Goal: Task Accomplishment & Management: Complete application form

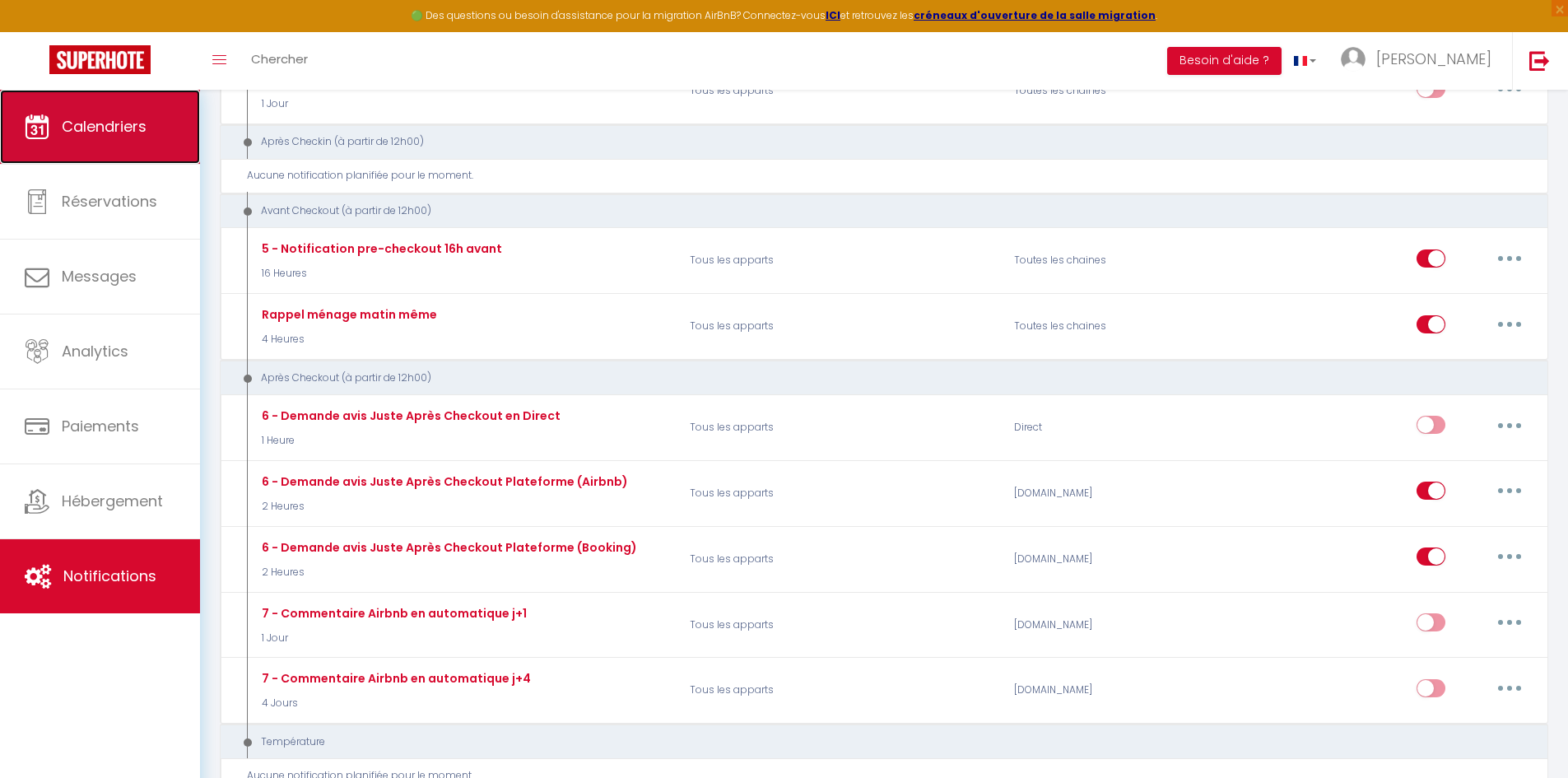
click at [90, 130] on span "Calendriers" at bounding box center [104, 126] width 85 height 21
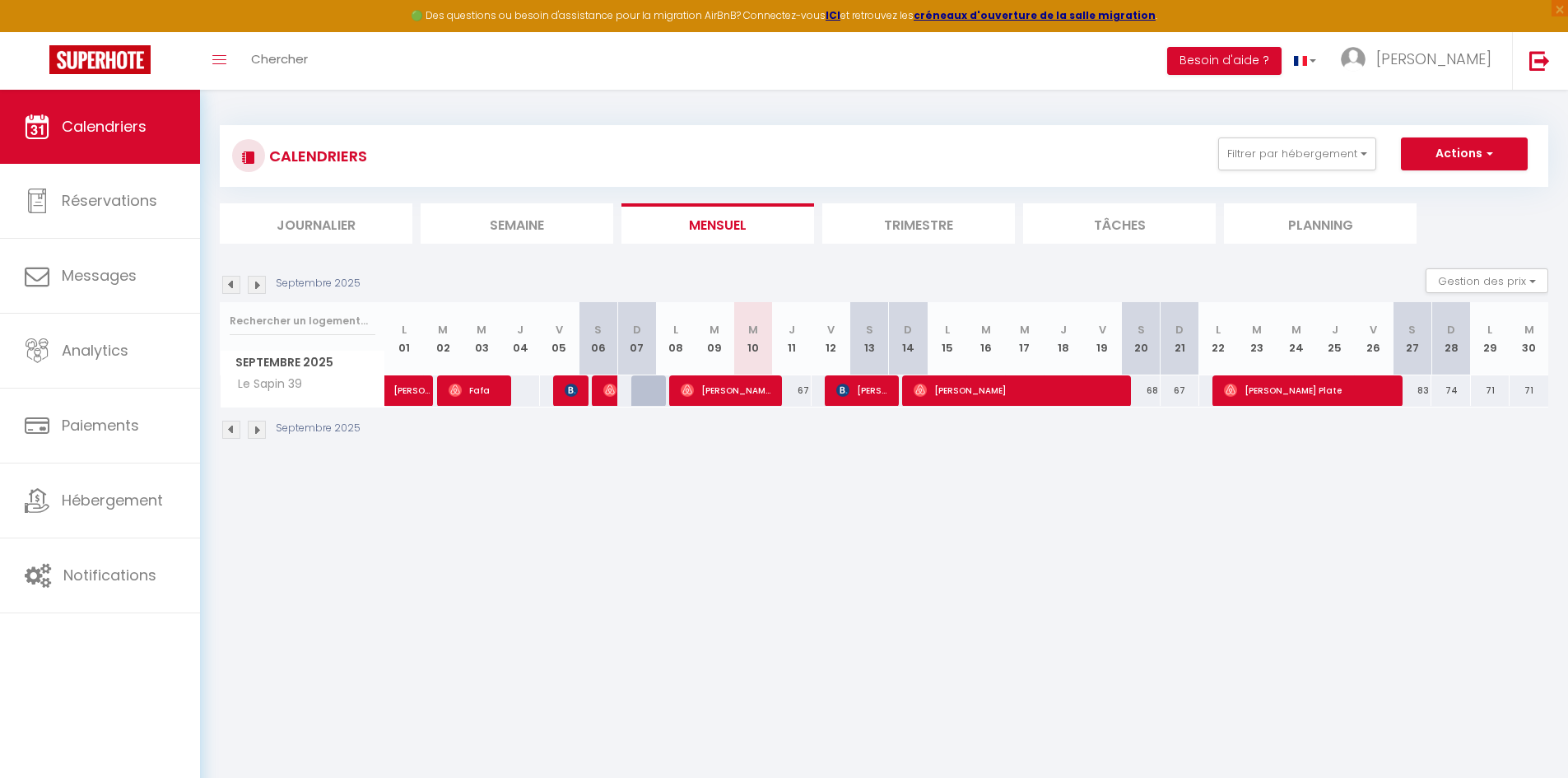
click at [783, 515] on body "🟢 Des questions ou besoin d'assistance pour la migration AirBnB? Connectez-vous…" at bounding box center [784, 478] width 1568 height 778
click at [1204, 528] on body "🟢 Des questions ou besoin d'assistance pour la migration AirBnB? Connectez-vous…" at bounding box center [784, 478] width 1568 height 778
click at [863, 544] on body "🟢 Des questions ou besoin d'assistance pour la migration AirBnB? Connectez-vous…" at bounding box center [784, 478] width 1568 height 778
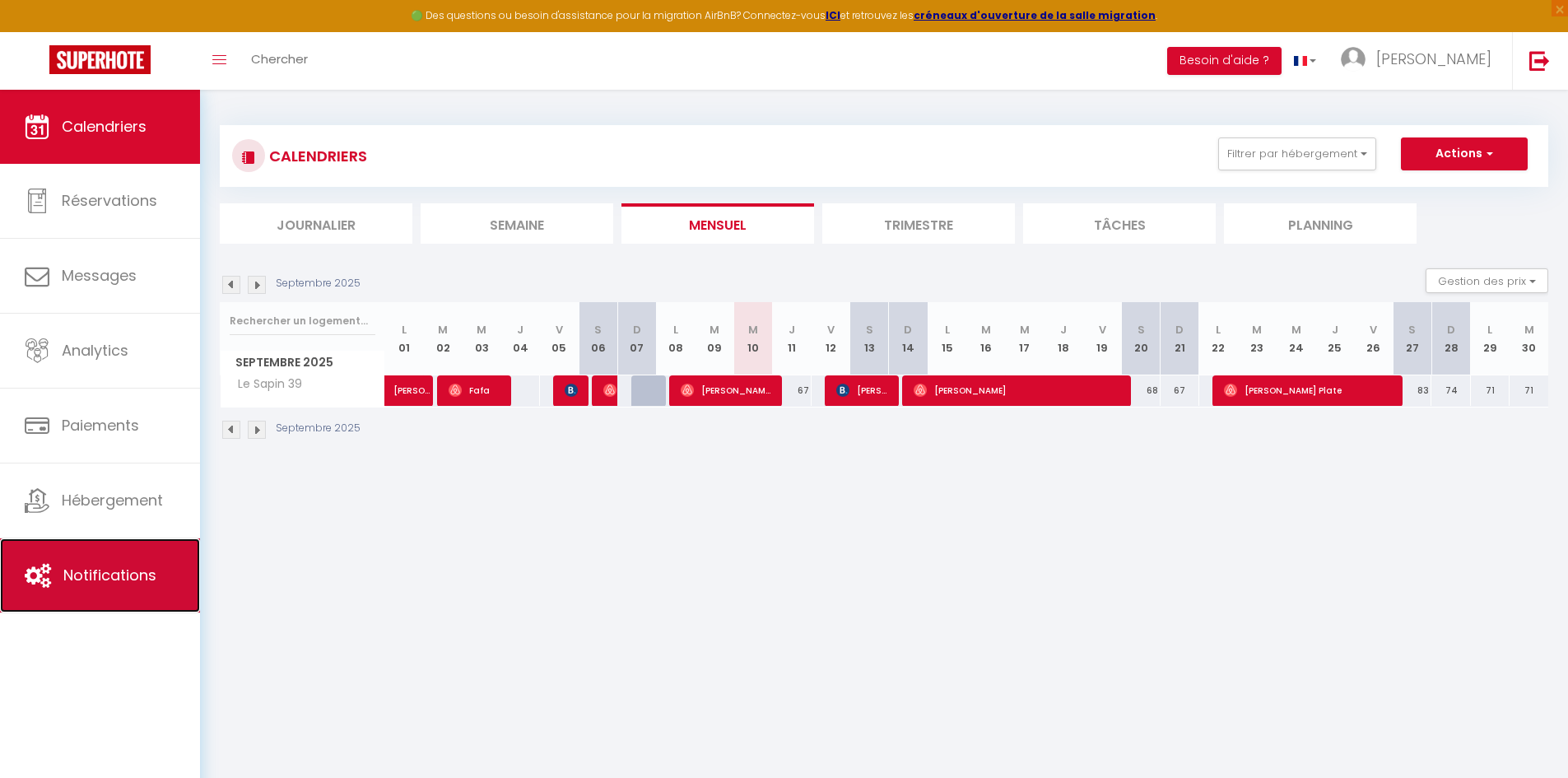
click at [143, 588] on link "Notifications" at bounding box center [100, 576] width 200 height 74
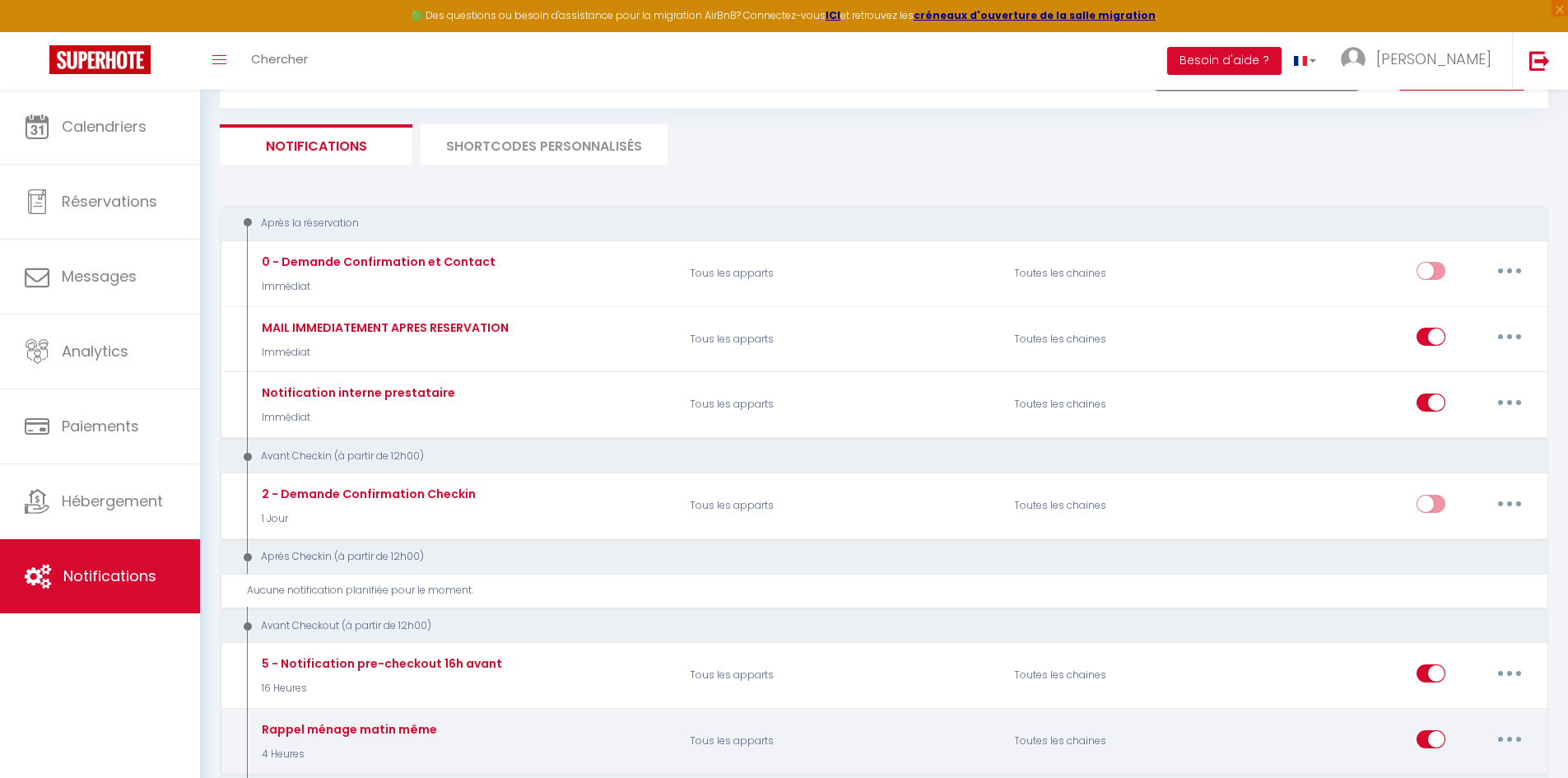
scroll to position [329, 0]
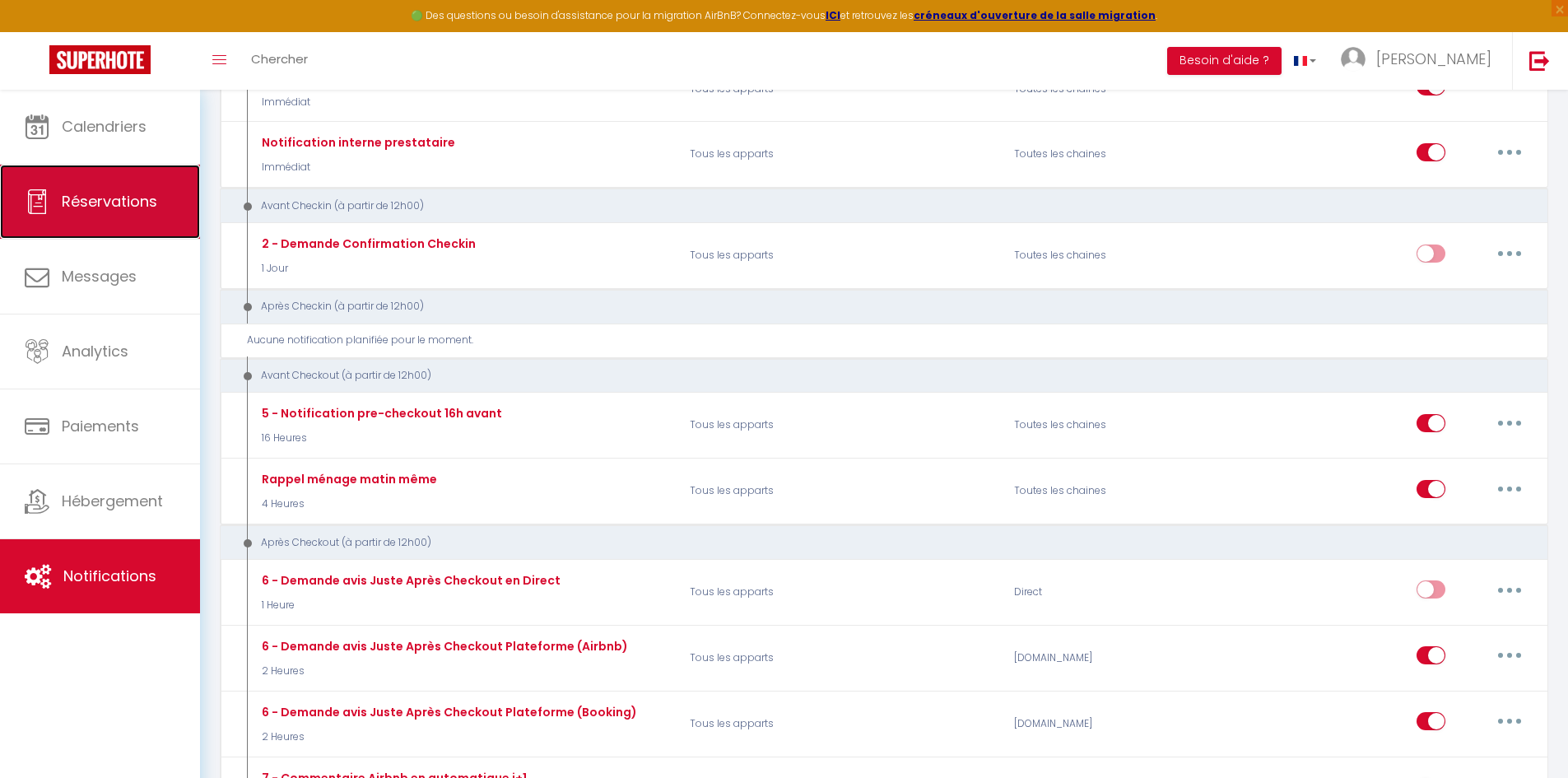
click at [156, 211] on link "Réservations" at bounding box center [100, 202] width 200 height 74
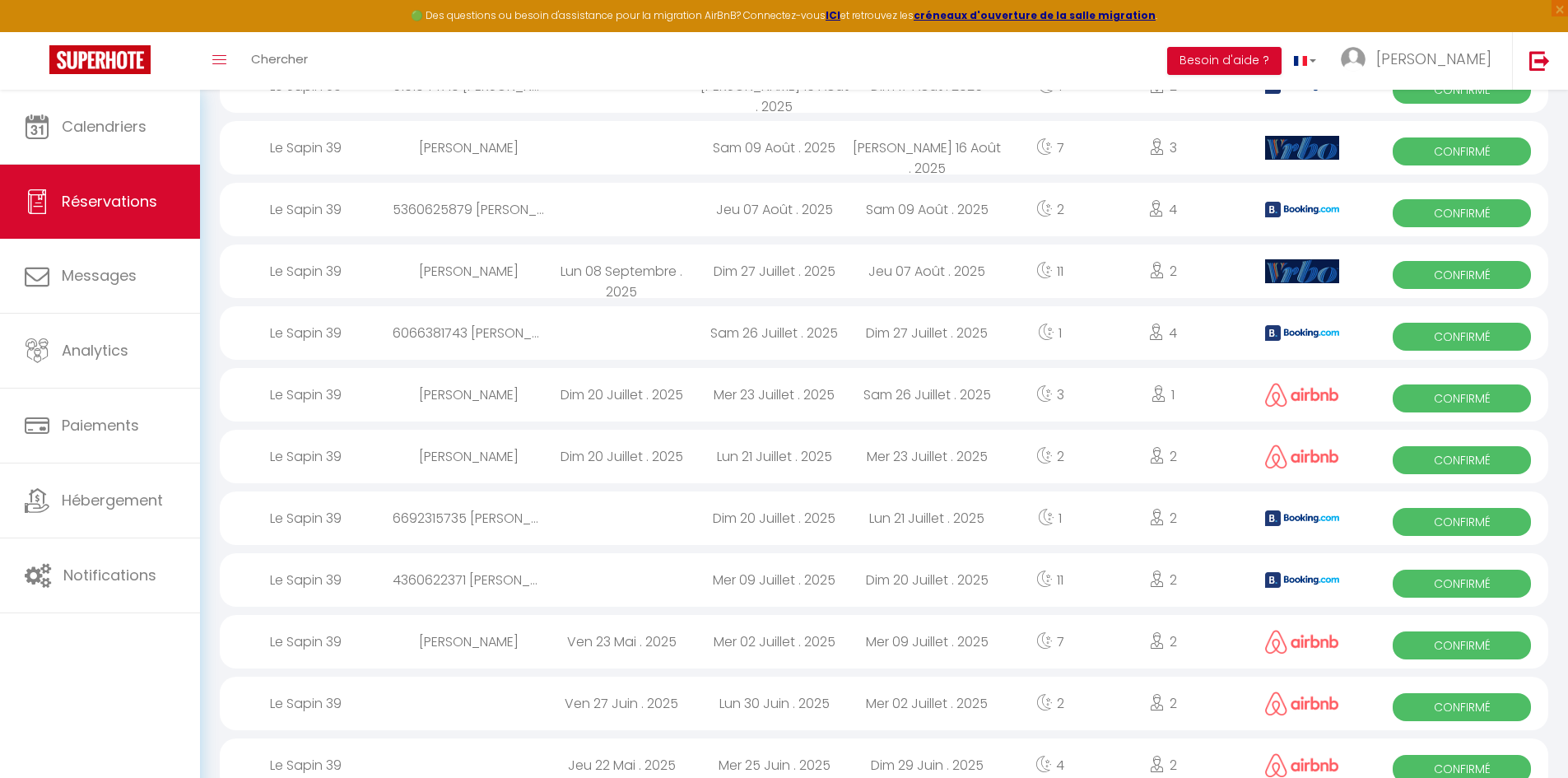
scroll to position [1048, 0]
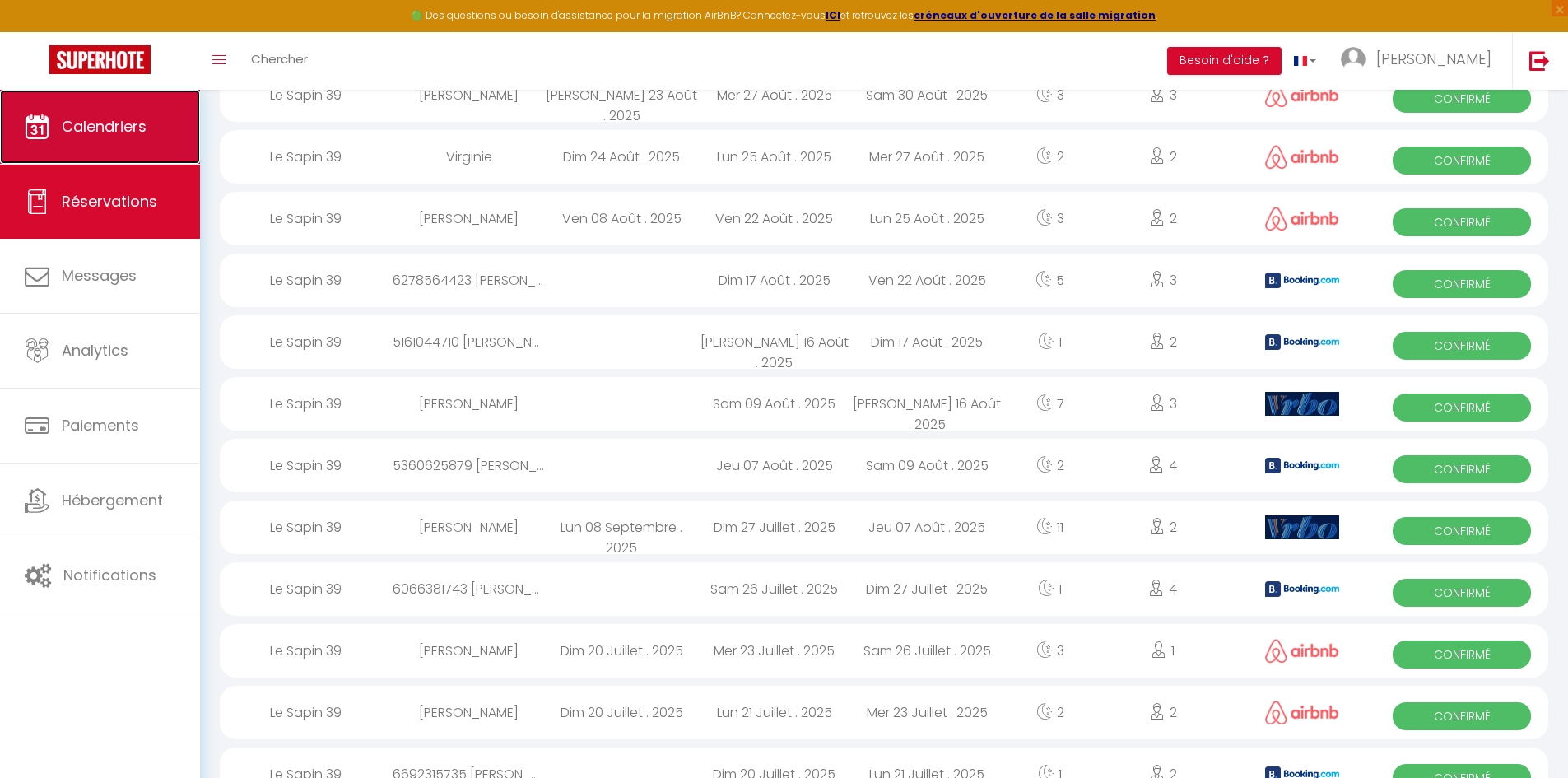
click at [154, 132] on link "Calendriers" at bounding box center [100, 126] width 200 height 74
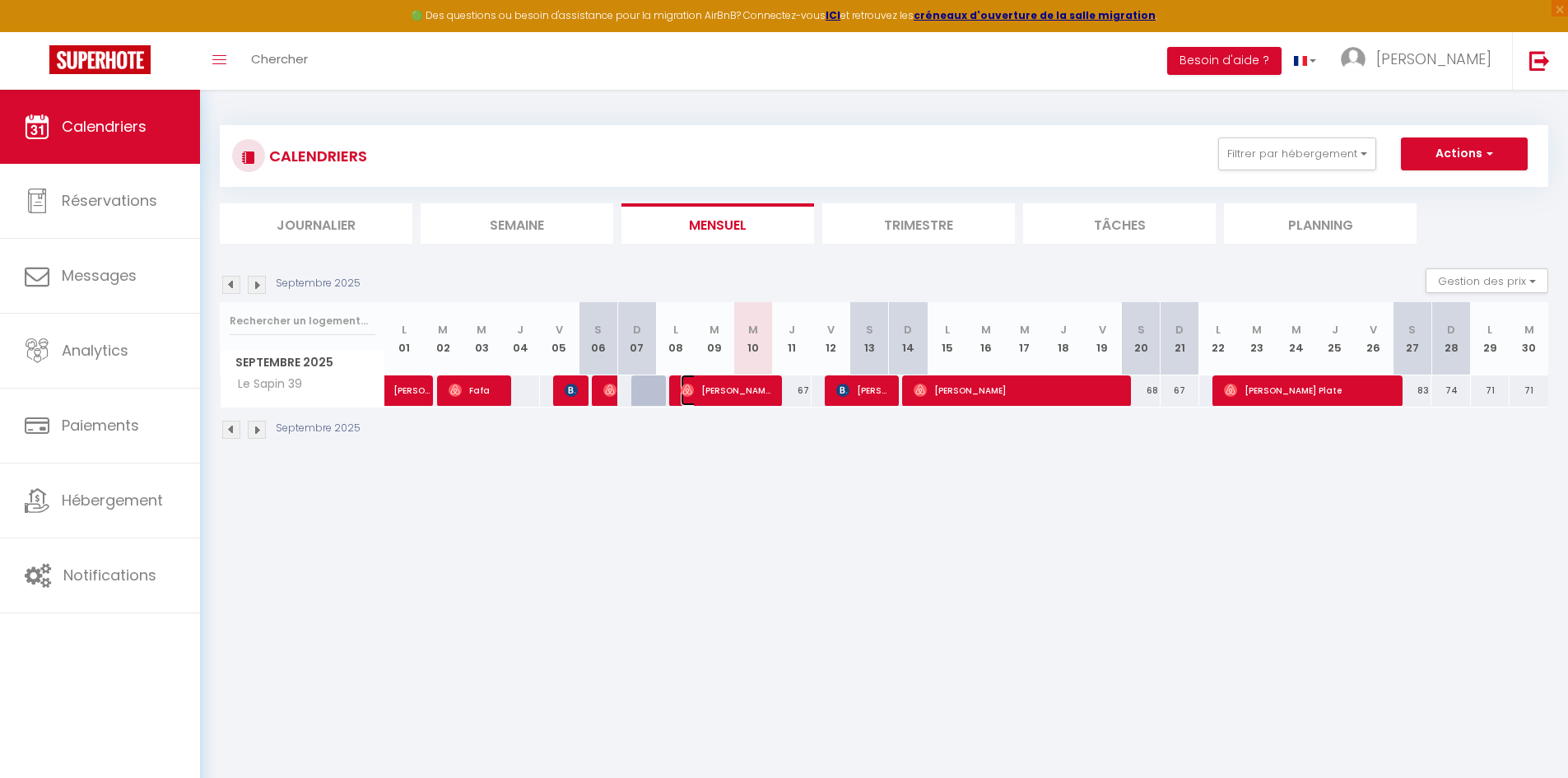
click at [721, 391] on span "[PERSON_NAME]" at bounding box center [726, 390] width 90 height 32
select select "OK"
select select "0"
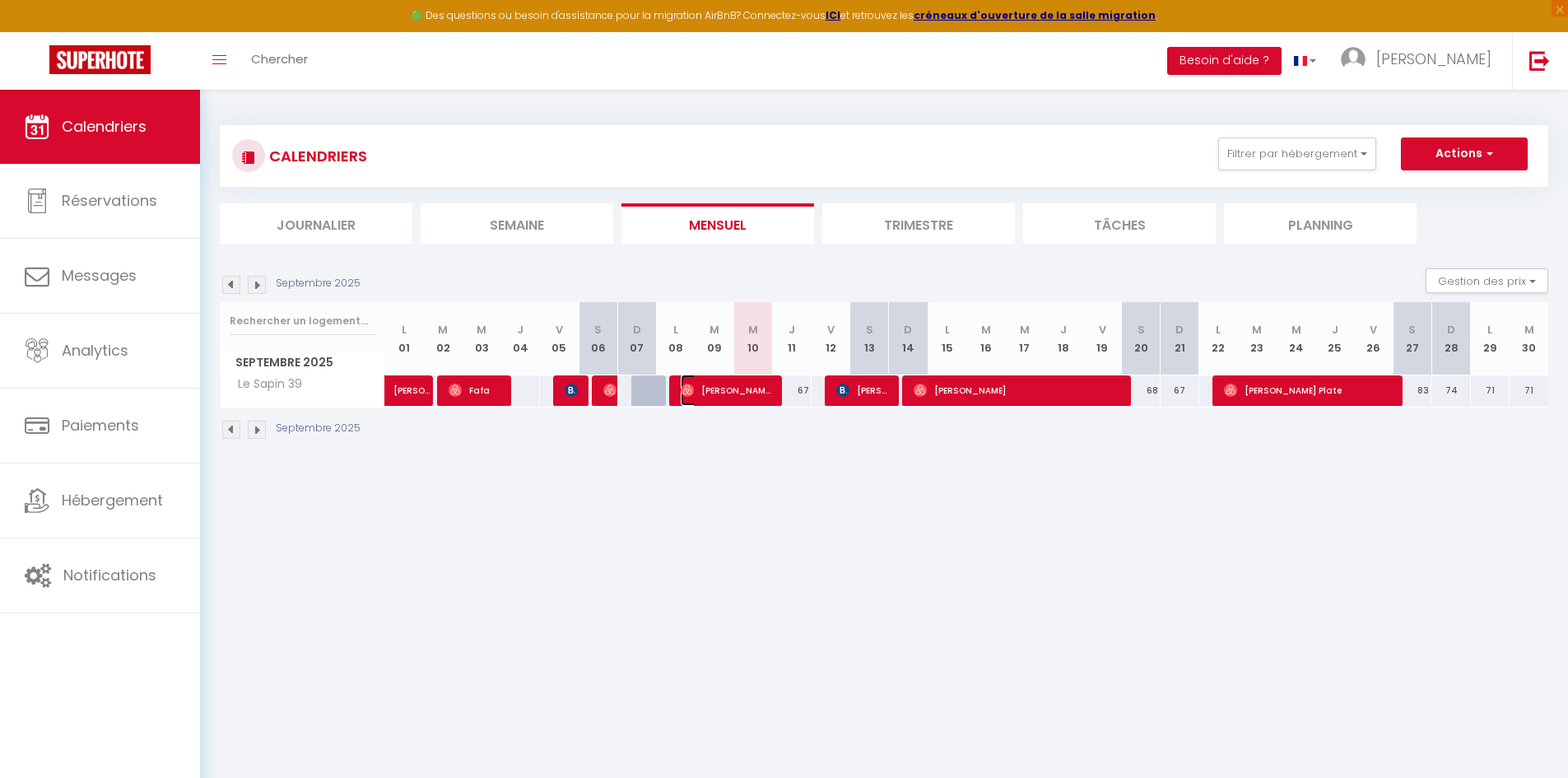
select select "1"
select select
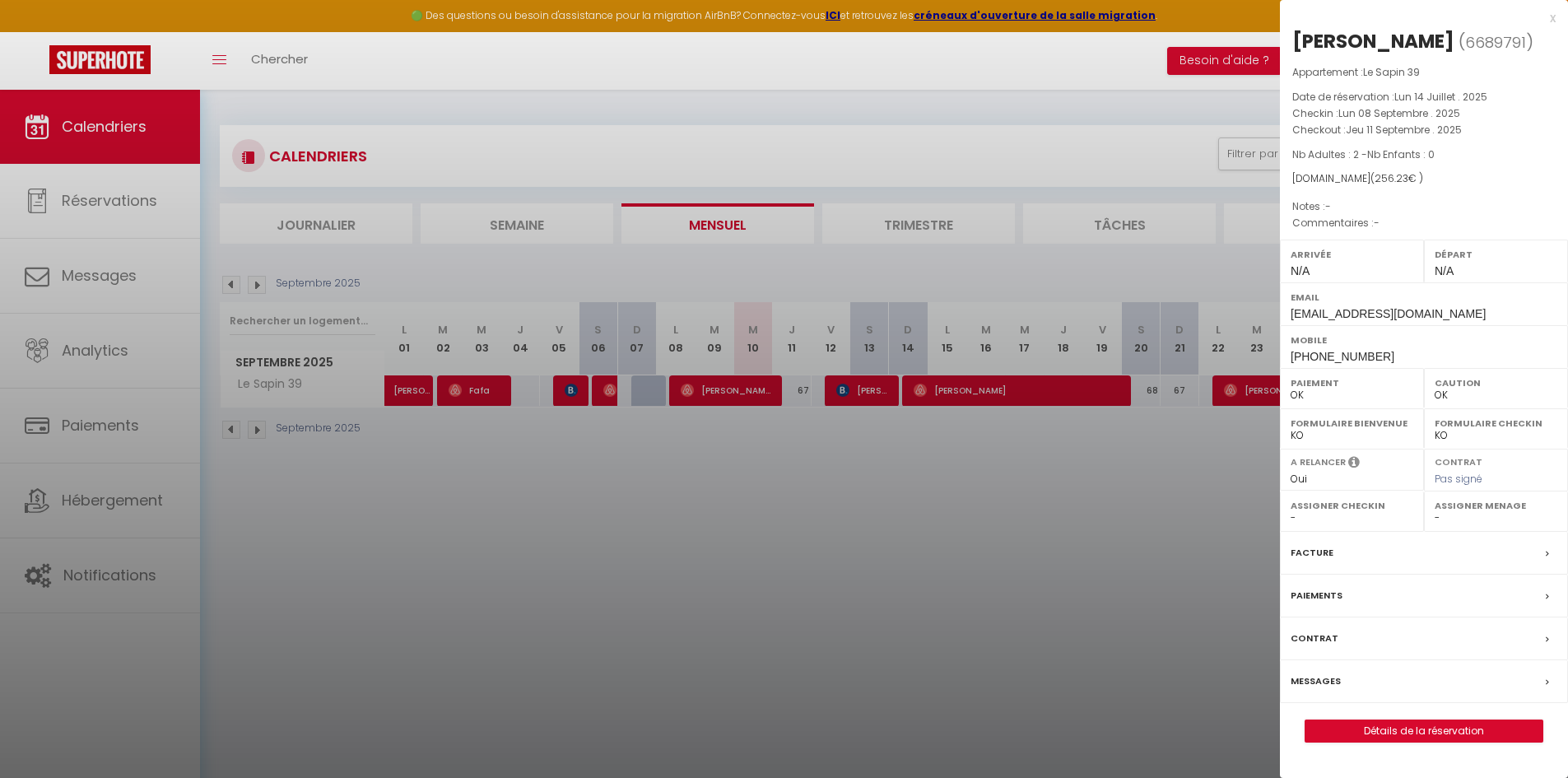
click at [1434, 714] on div "[PERSON_NAME] ( 6689791 ) Appartement : Le Sapin 39 Date de réservation : Lun 1…" at bounding box center [1424, 385] width 288 height 715
click at [1429, 727] on link "Détails de la réservation" at bounding box center [1424, 731] width 237 height 22
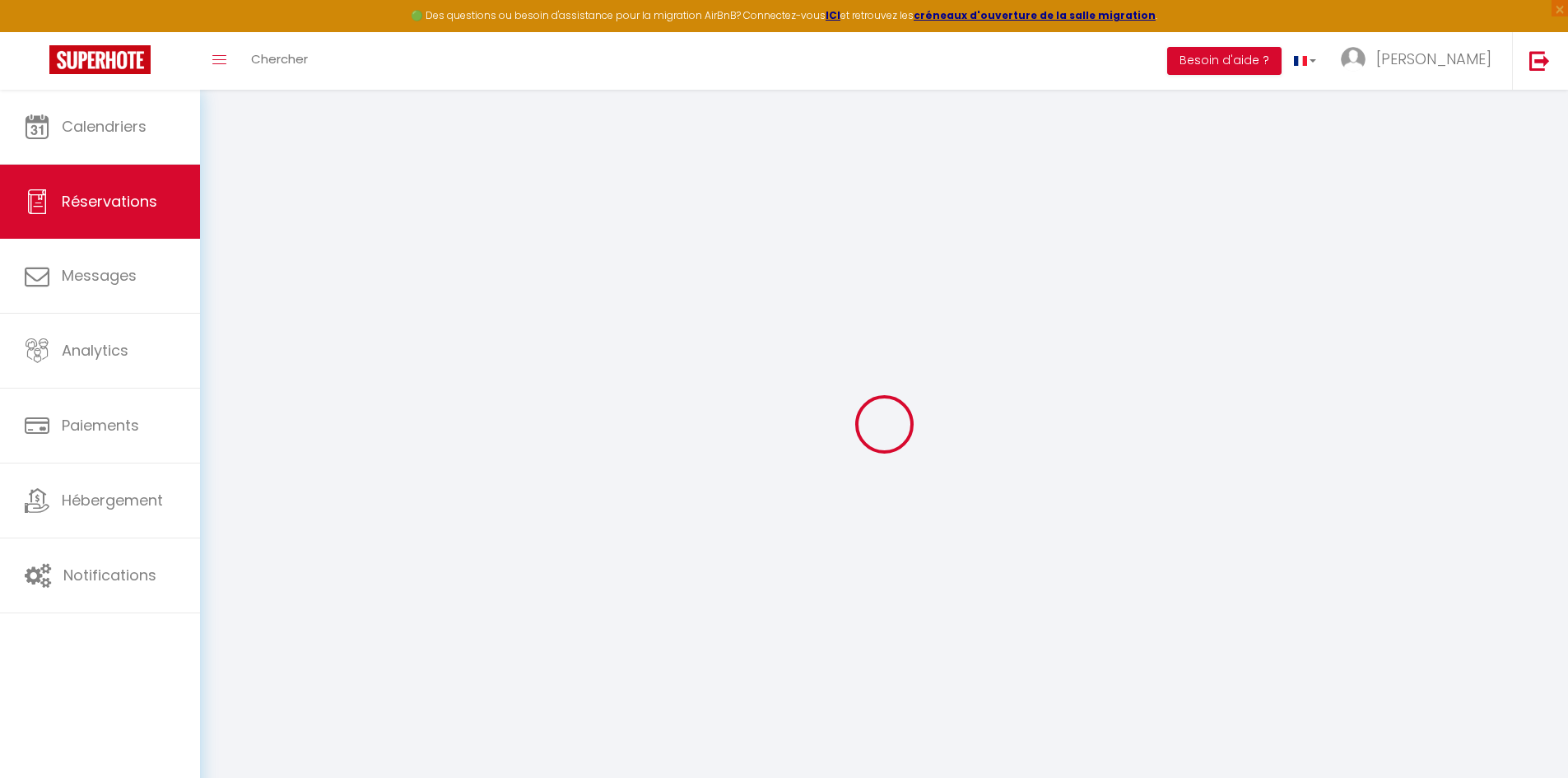
type input "[PERSON_NAME]"
type input "Lepand"
type input "[EMAIL_ADDRESS][DOMAIN_NAME]"
type input "[PHONE_NUMBER]"
select select
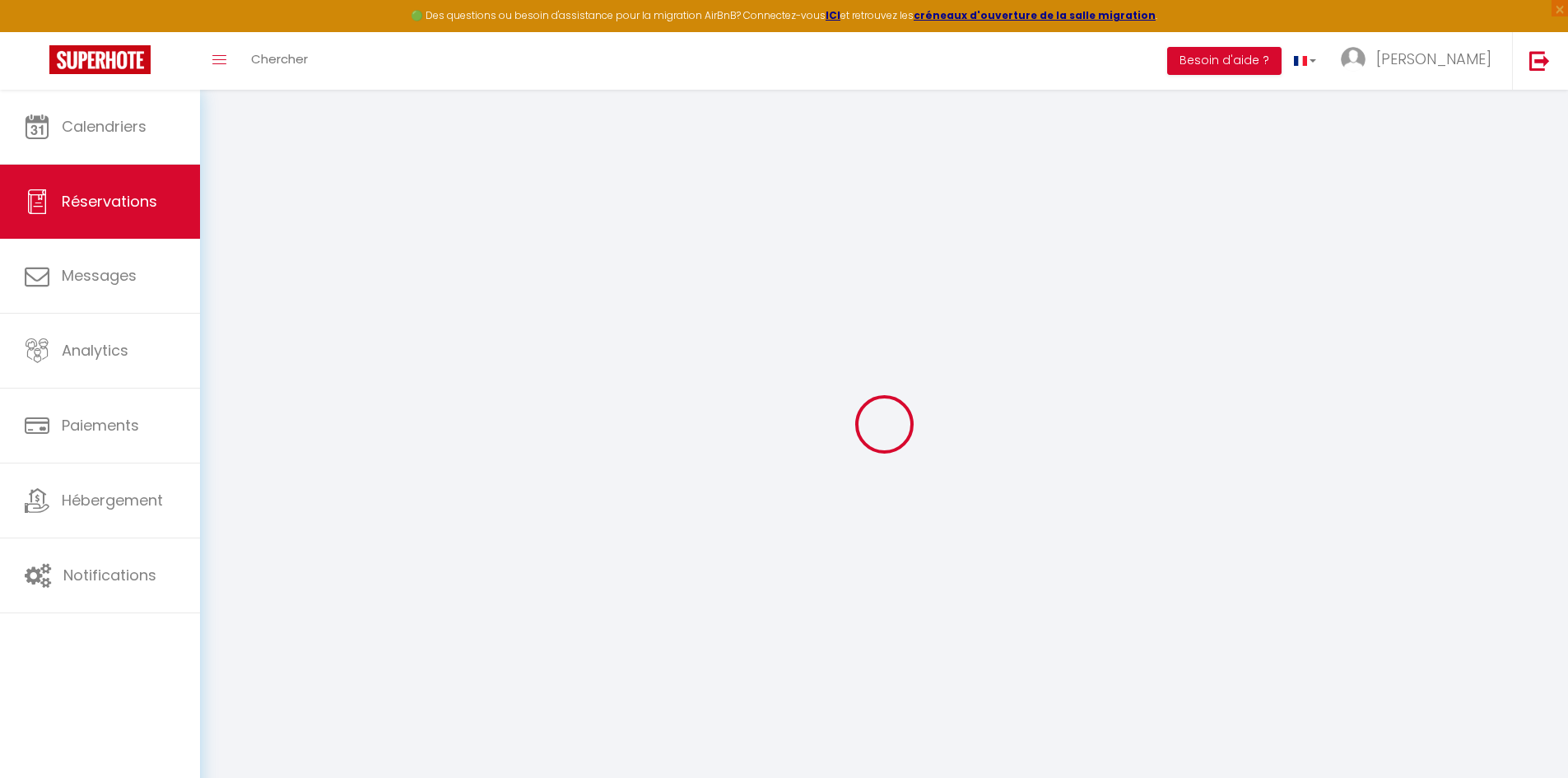
type input "44.82"
select select "76736"
select select "1"
select select
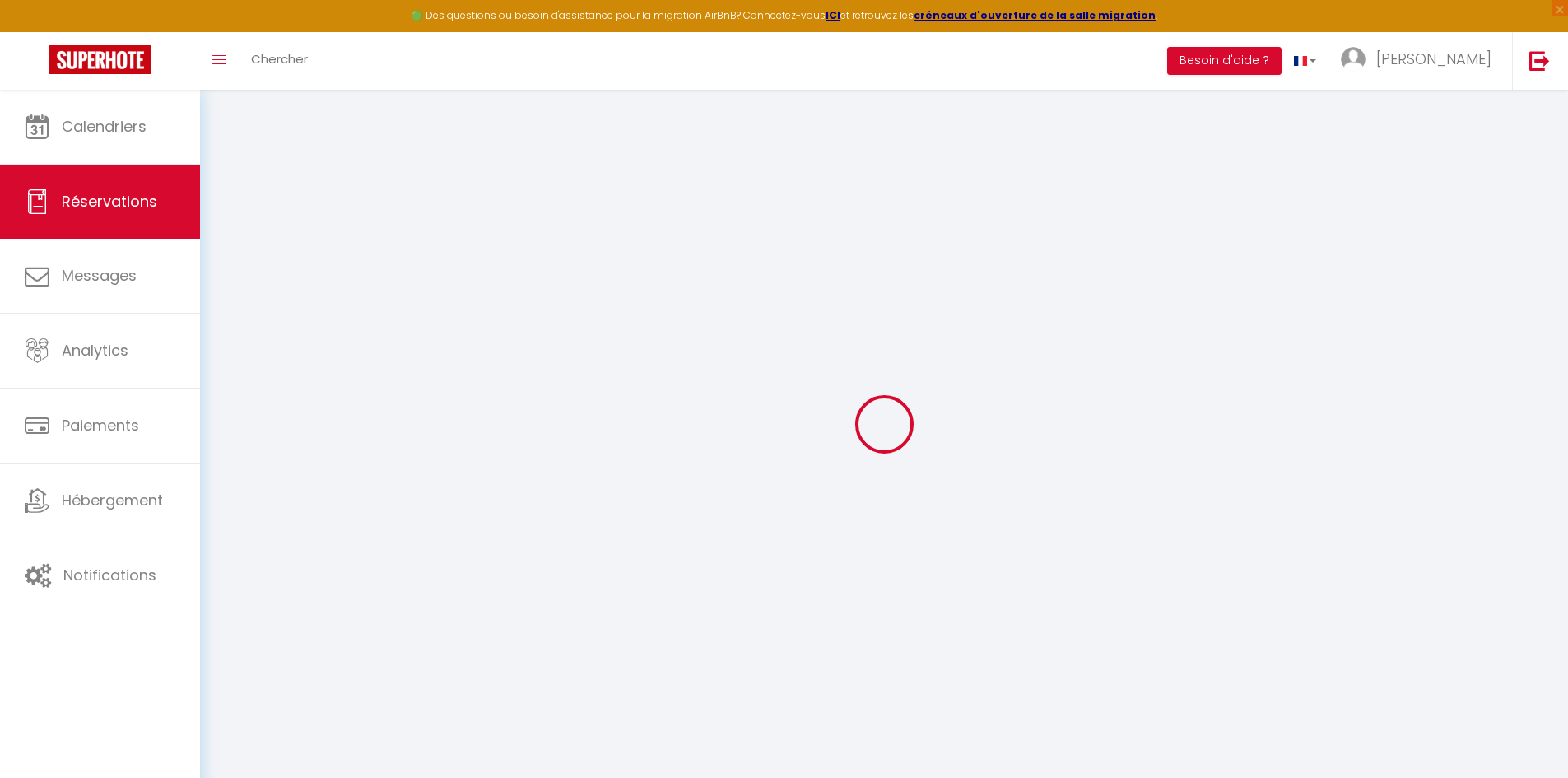
type input "2"
select select "12"
select select
type input "219"
checkbox input "false"
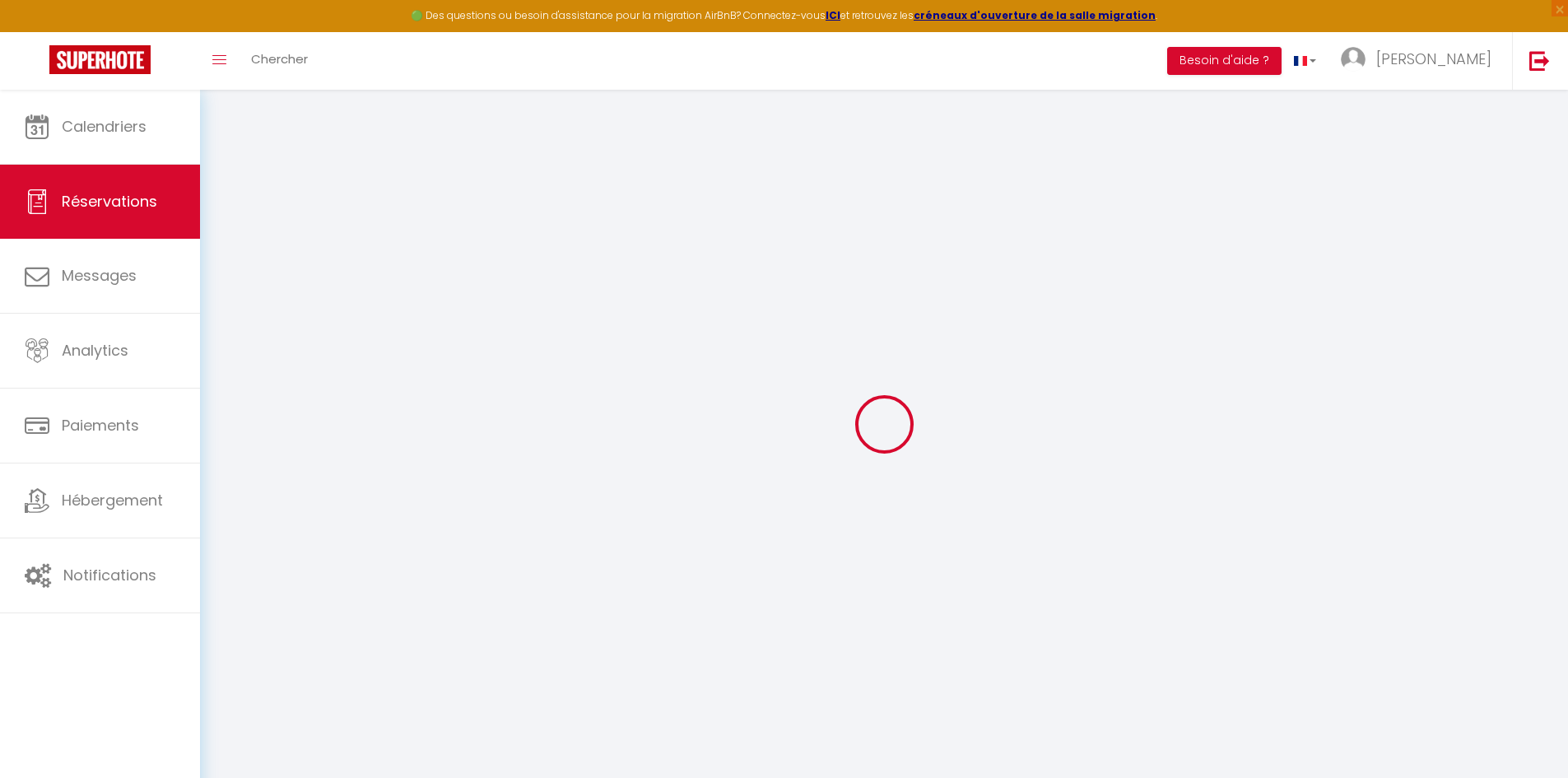
type input "0"
select select "1"
type input "0"
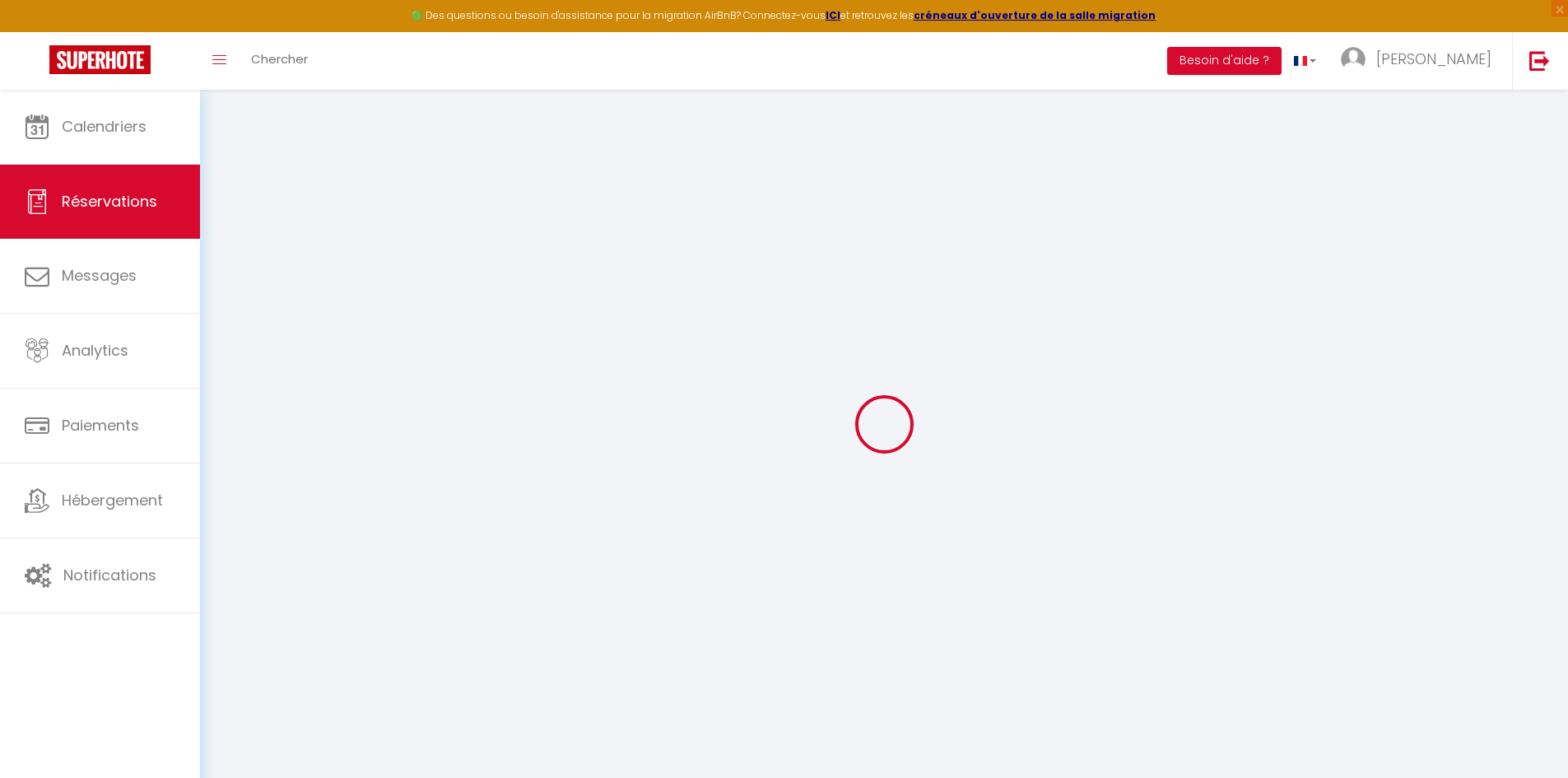
select select
select select "15"
checkbox input "false"
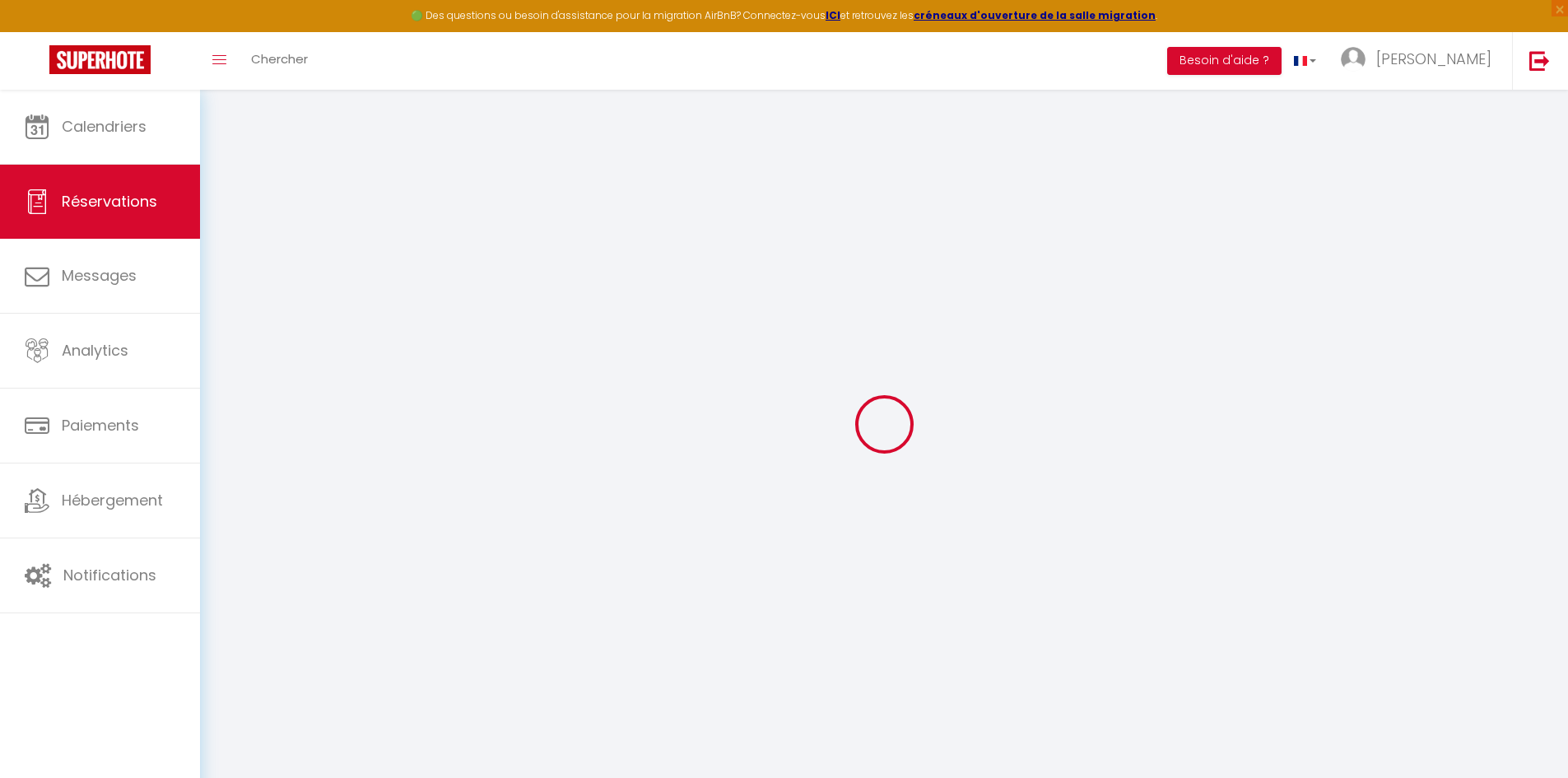
select select
checkbox input "false"
select select
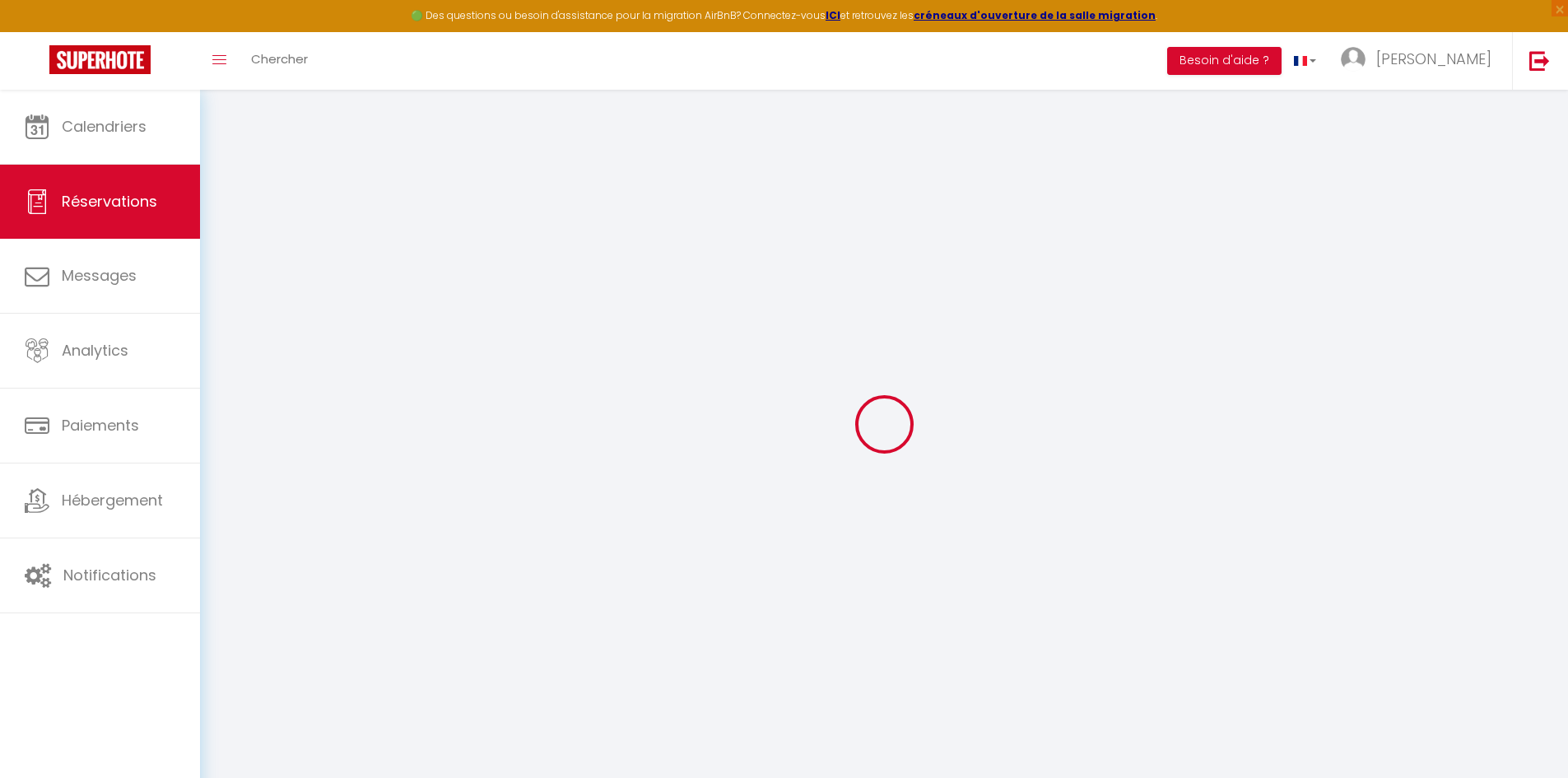
select select
checkbox input "false"
select select
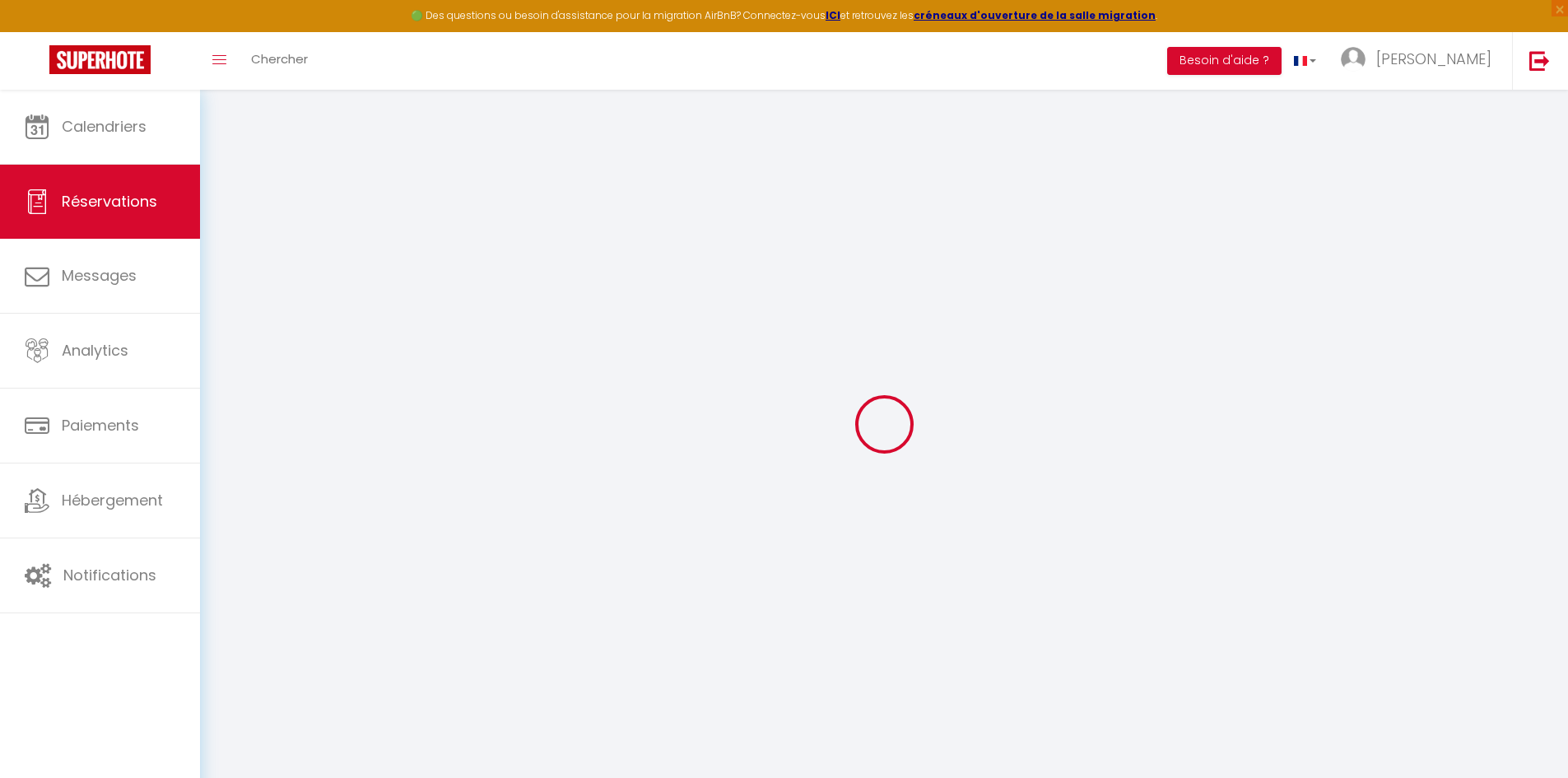
select select
checkbox input "false"
select select
type input "30"
type input "7.23"
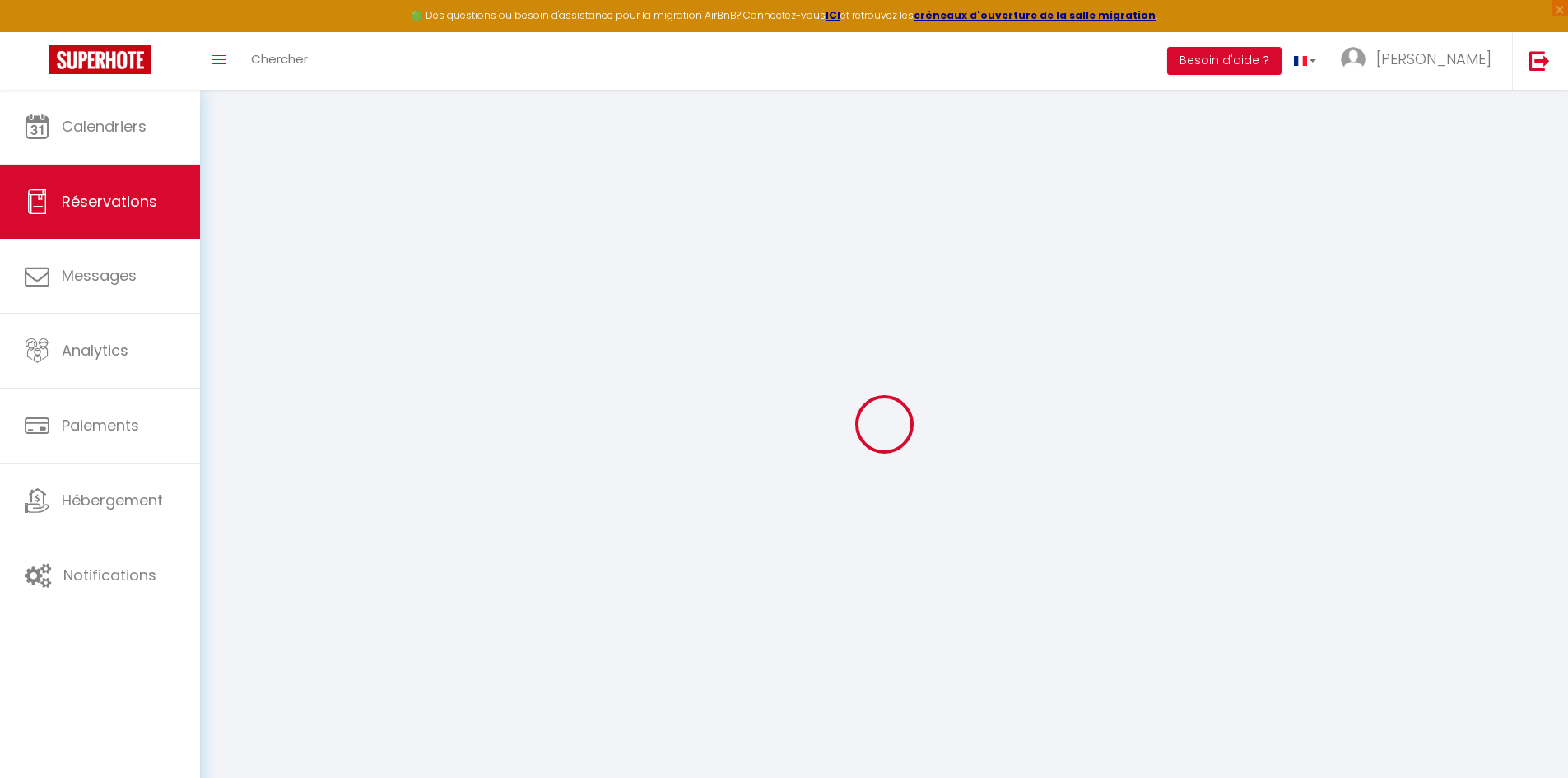
select select
checkbox input "false"
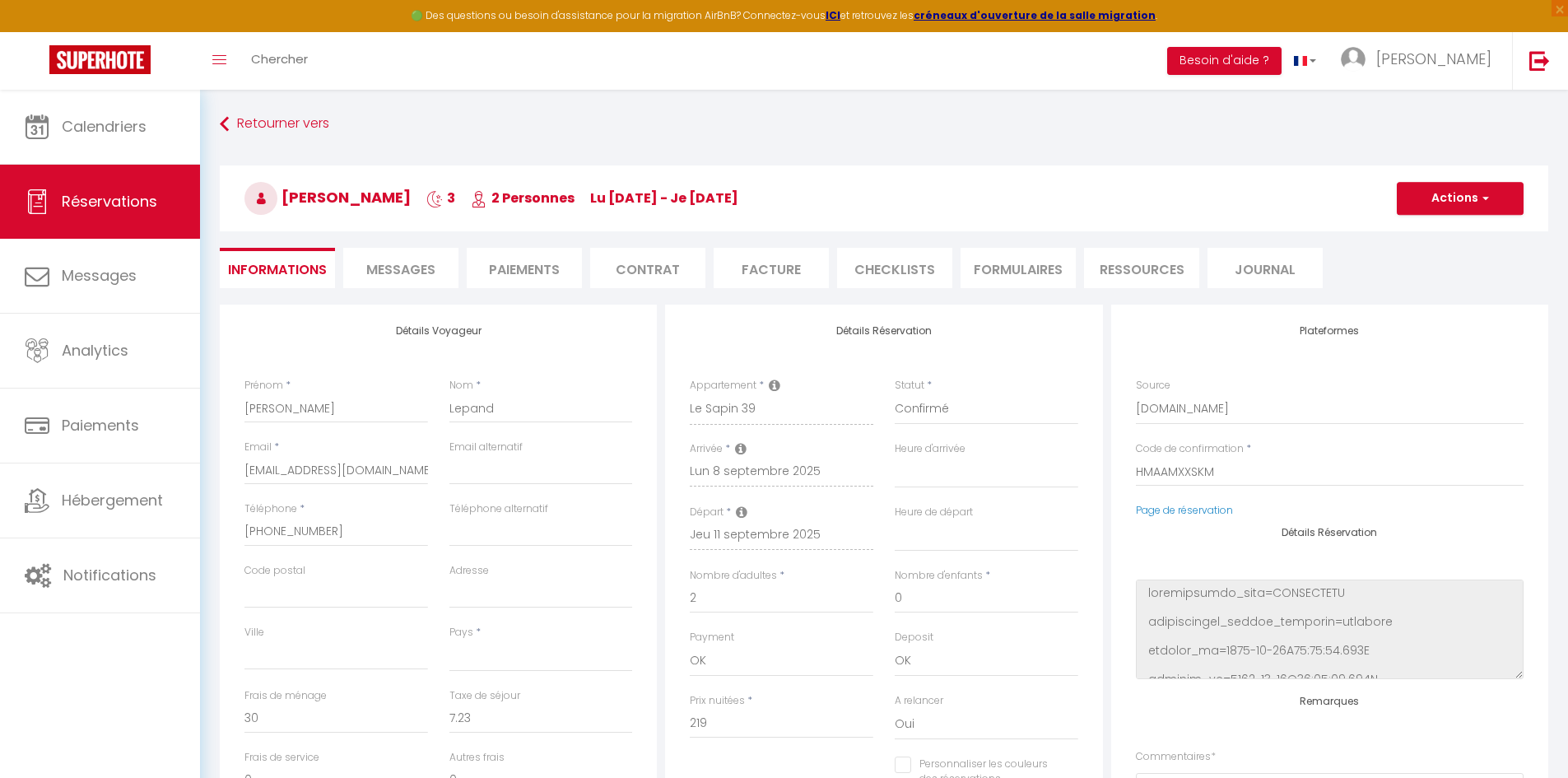
select select
checkbox input "false"
select select
